Goal: Information Seeking & Learning: Learn about a topic

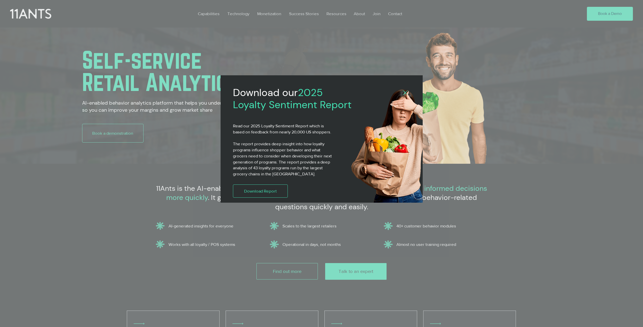
click at [405, 91] on icon "Back to site" at bounding box center [405, 92] width 5 height 5
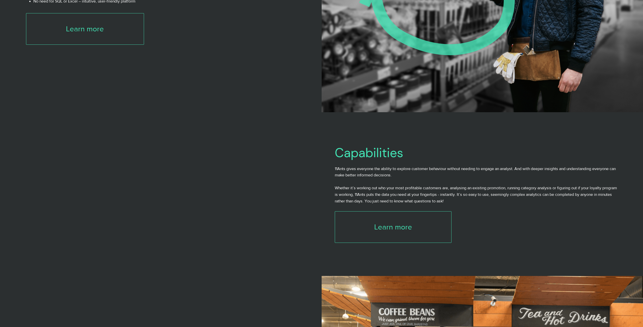
scroll to position [1084, 0]
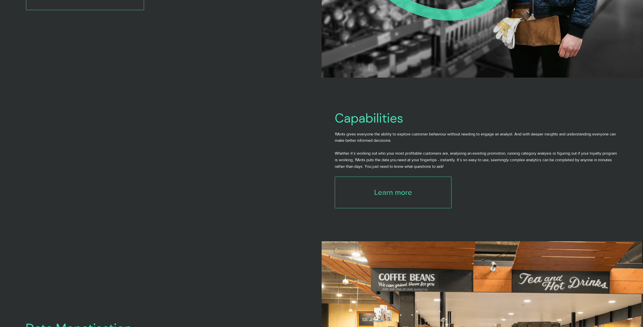
click at [392, 140] on p "11Ants gives everyone the ability to explore customer behaviour without needing…" at bounding box center [476, 137] width 282 height 13
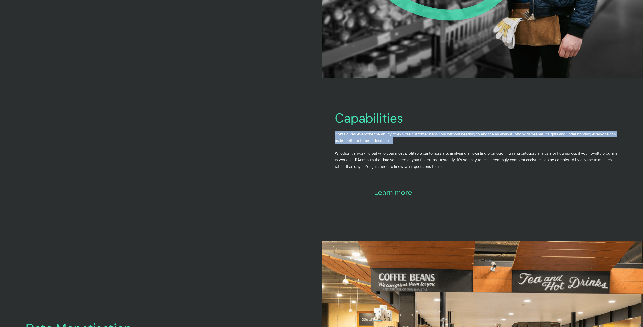
click at [392, 140] on p "11Ants gives everyone the ability to explore customer behaviour without needing…" at bounding box center [476, 137] width 282 height 13
click at [363, 137] on span "11Ants gives everyone the ability to explore customer behaviour without needing…" at bounding box center [475, 137] width 281 height 11
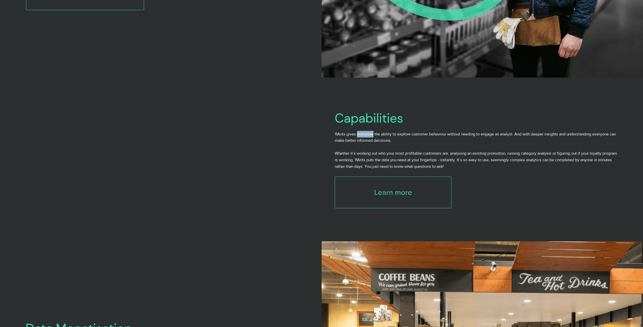
click at [363, 137] on span "11Ants gives everyone the ability to explore customer behaviour without needing…" at bounding box center [475, 137] width 281 height 11
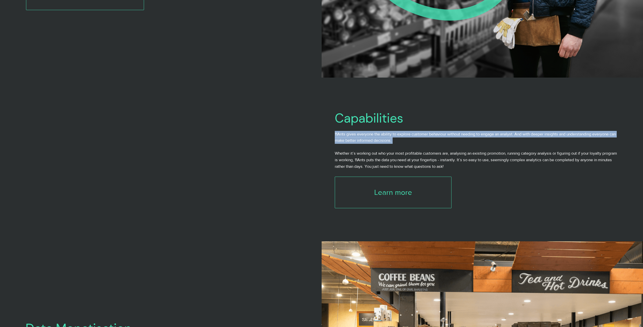
click at [363, 137] on span "11Ants gives everyone the ability to explore customer behaviour without needing…" at bounding box center [475, 137] width 281 height 11
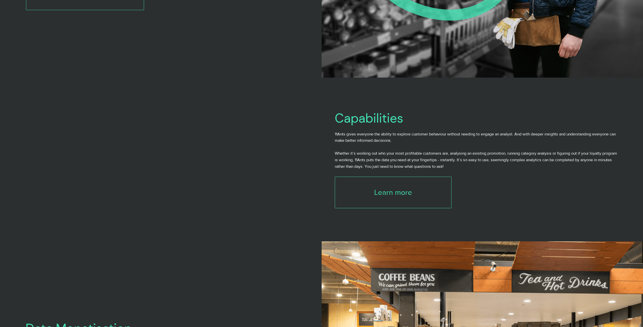
click at [351, 143] on span "11Ants gives everyone the ability to explore customer behaviour without needing…" at bounding box center [475, 137] width 281 height 11
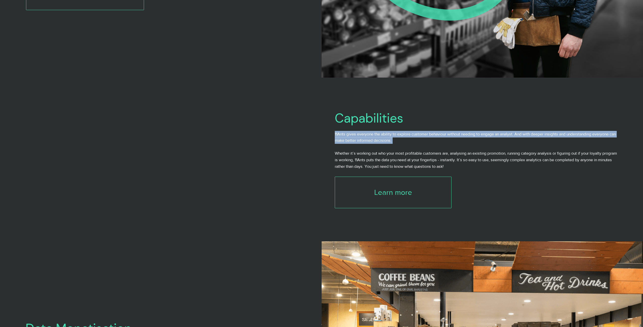
click at [351, 143] on span "11Ants gives everyone the ability to explore customer behaviour without needing…" at bounding box center [475, 137] width 281 height 11
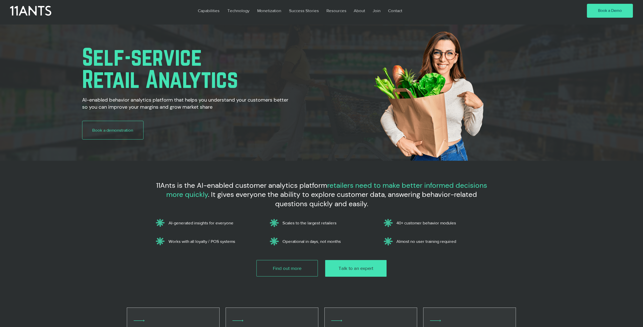
scroll to position [0, 0]
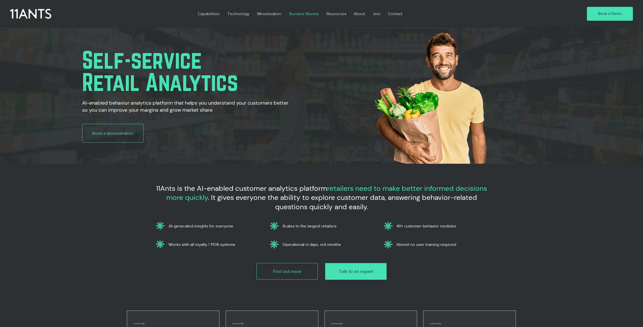
click at [315, 12] on p "Success Stories" at bounding box center [304, 14] width 35 height 12
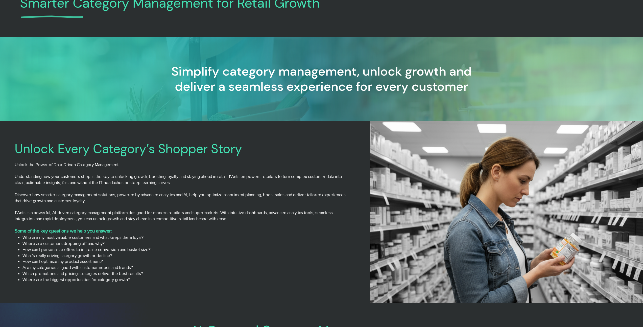
scroll to position [59, 0]
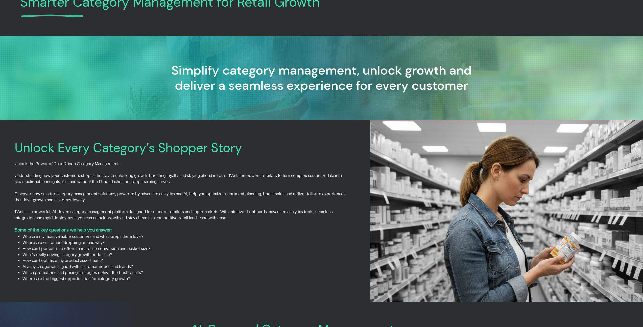
click at [104, 164] on p "Unlock the Power of Data-Driven Category Management…" at bounding box center [182, 164] width 335 height 6
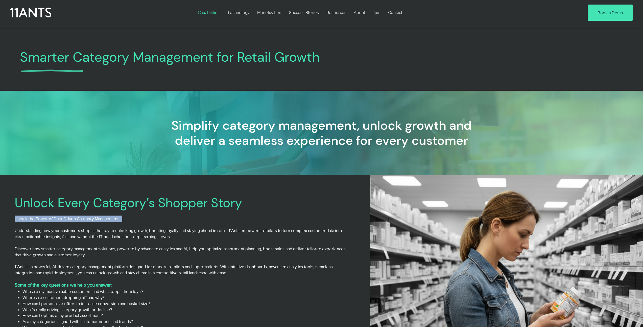
scroll to position [0, 0]
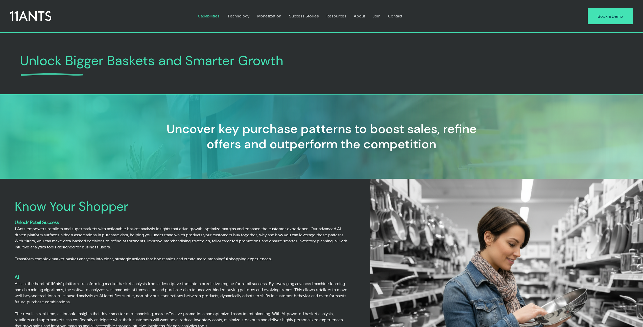
click at [127, 238] on h3 "11Ants empowers retailers and supermarkets with actionable basket analysis insi…" at bounding box center [182, 238] width 335 height 24
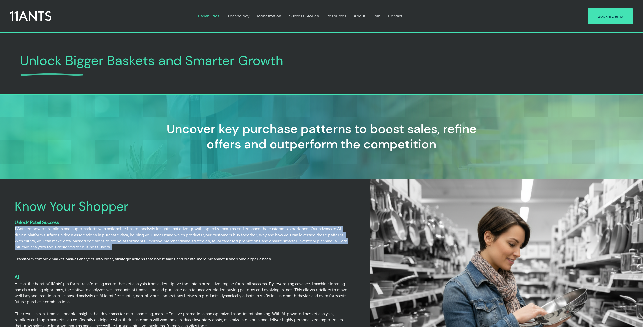
click at [127, 238] on h3 "11Ants empowers retailers and supermarkets with actionable basket analysis insi…" at bounding box center [182, 238] width 335 height 24
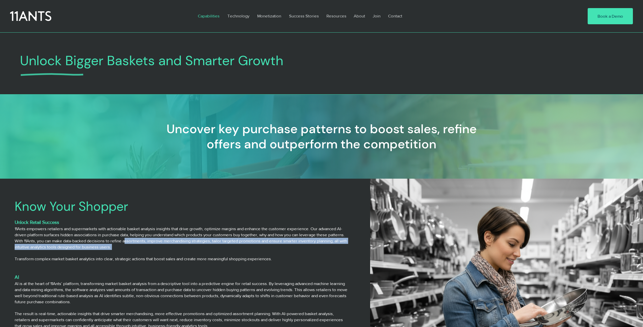
click at [145, 241] on h3 "11Ants empowers retailers and supermarkets with actionable basket analysis insi…" at bounding box center [182, 238] width 335 height 24
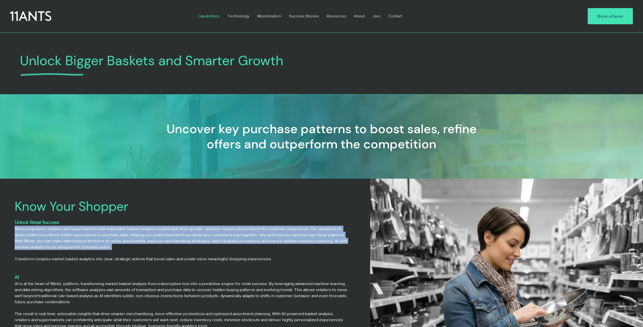
click at [145, 241] on h3 "11Ants empowers retailers and supermarkets with actionable basket analysis insi…" at bounding box center [182, 238] width 335 height 24
click at [126, 236] on h3 "11Ants empowers retailers and supermarkets with actionable basket analysis insi…" at bounding box center [182, 238] width 335 height 24
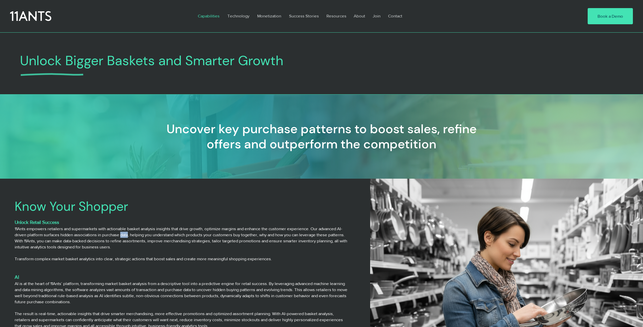
click at [126, 236] on h3 "11Ants empowers retailers and supermarkets with actionable basket analysis insi…" at bounding box center [182, 238] width 335 height 24
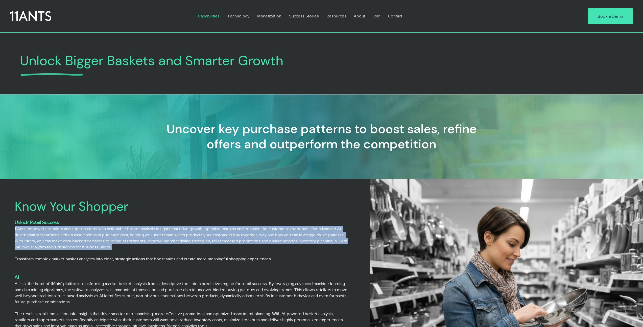
click at [126, 236] on h3 "11Ants empowers retailers and supermarkets with actionable basket analysis insi…" at bounding box center [182, 238] width 335 height 24
click at [97, 235] on h3 "11Ants empowers retailers and supermarkets with actionable basket analysis insi…" at bounding box center [182, 238] width 335 height 24
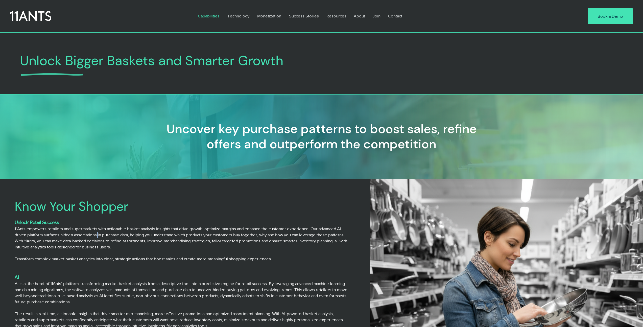
click at [97, 235] on h3 "11Ants empowers retailers and supermarkets with actionable basket analysis insi…" at bounding box center [182, 238] width 335 height 24
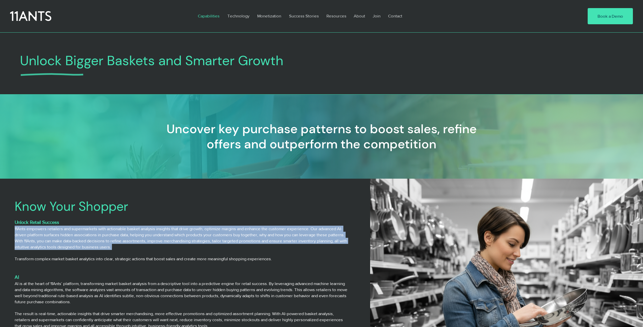
click at [97, 235] on h3 "11Ants empowers retailers and supermarkets with actionable basket analysis insi…" at bounding box center [182, 238] width 335 height 24
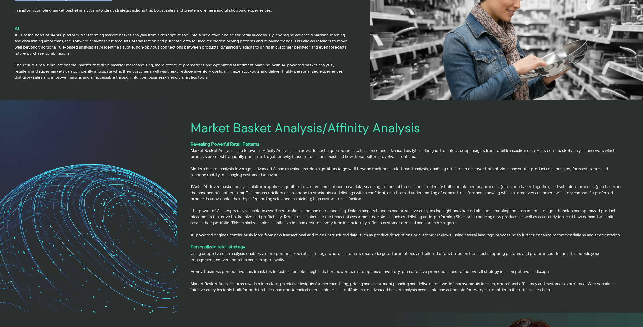
scroll to position [75, 0]
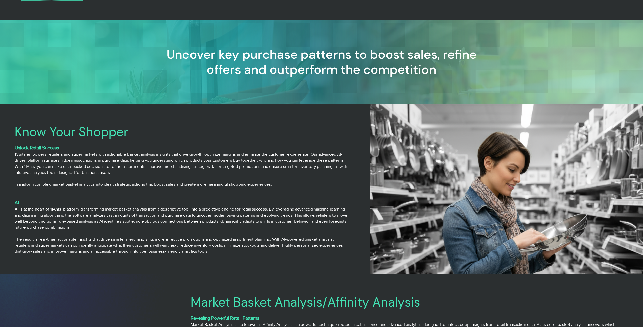
click at [78, 221] on h3 "AI is at the heart of 11Ants’ platform, transforming market basket analysis fro…" at bounding box center [182, 218] width 335 height 24
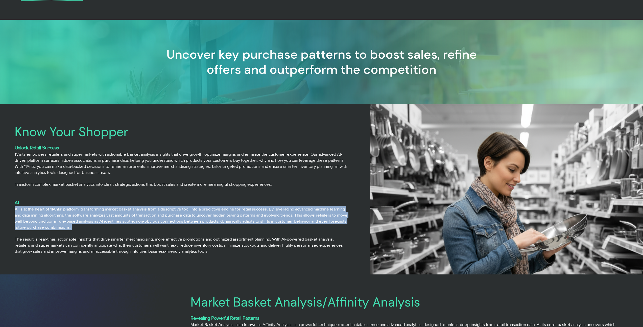
click at [78, 221] on h3 "AI is at the heart of 11Ants’ platform, transforming market basket analysis fro…" at bounding box center [182, 218] width 335 height 24
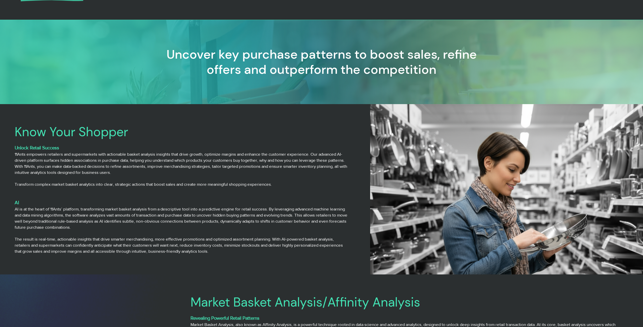
click at [78, 213] on h3 "AI is at the heart of 11Ants’ platform, transforming market basket analysis fro…" at bounding box center [182, 218] width 335 height 24
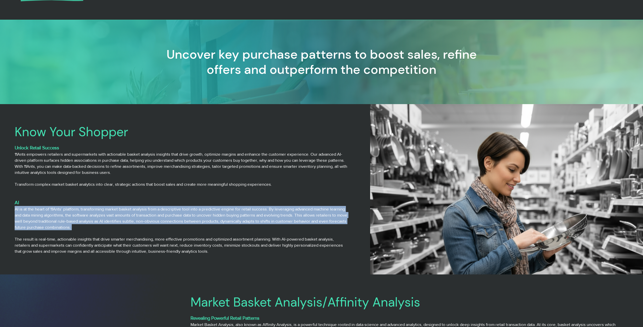
click at [78, 213] on h3 "AI is at the heart of 11Ants’ platform, transforming market basket analysis fro…" at bounding box center [182, 218] width 335 height 24
click at [114, 207] on h3 "AI is at the heart of 11Ants’ platform, transforming market basket analysis fro…" at bounding box center [182, 218] width 335 height 24
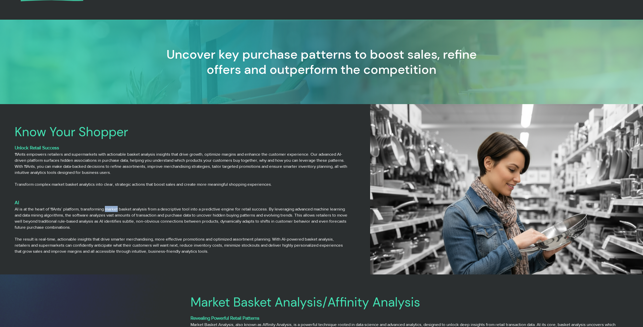
click at [114, 207] on h3 "AI is at the heart of 11Ants’ platform, transforming market basket analysis fro…" at bounding box center [182, 218] width 335 height 24
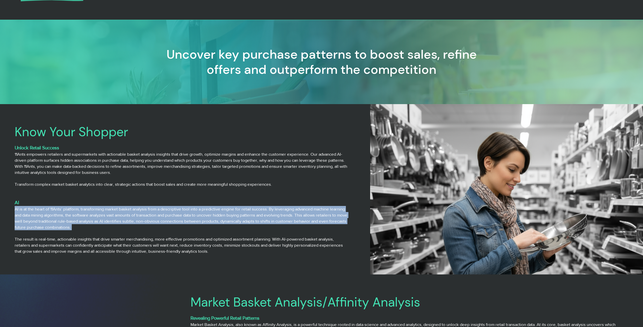
click at [114, 207] on h3 "AI is at the heart of 11Ants’ platform, transforming market basket analysis fro…" at bounding box center [182, 218] width 335 height 24
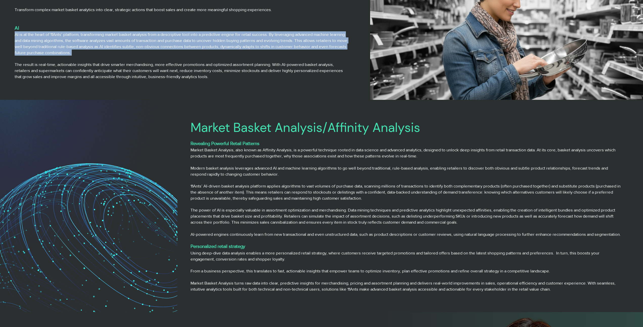
scroll to position [242, 0]
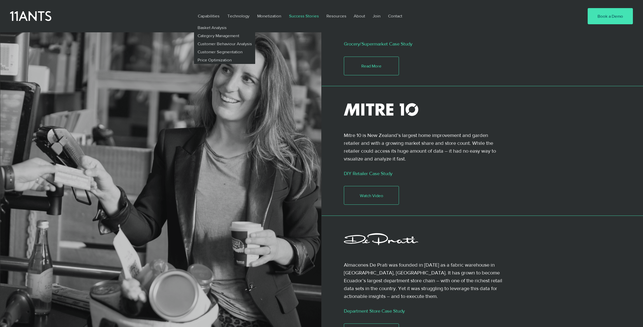
scroll to position [511, 0]
